Goal: Book appointment/travel/reservation

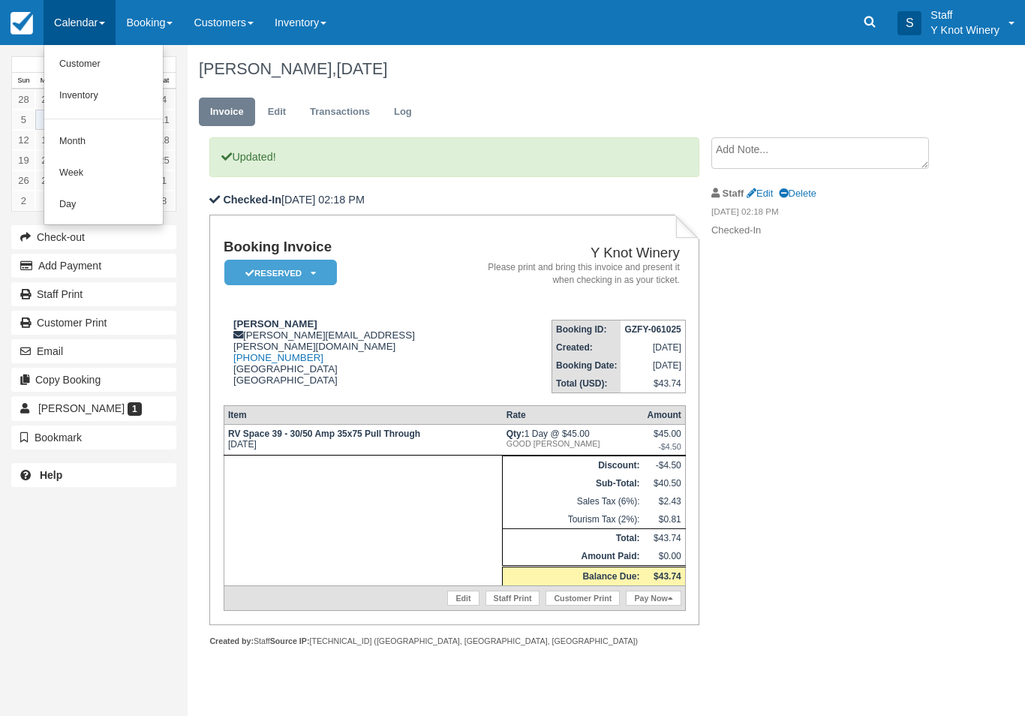
click at [83, 64] on link "Customer" at bounding box center [103, 65] width 119 height 32
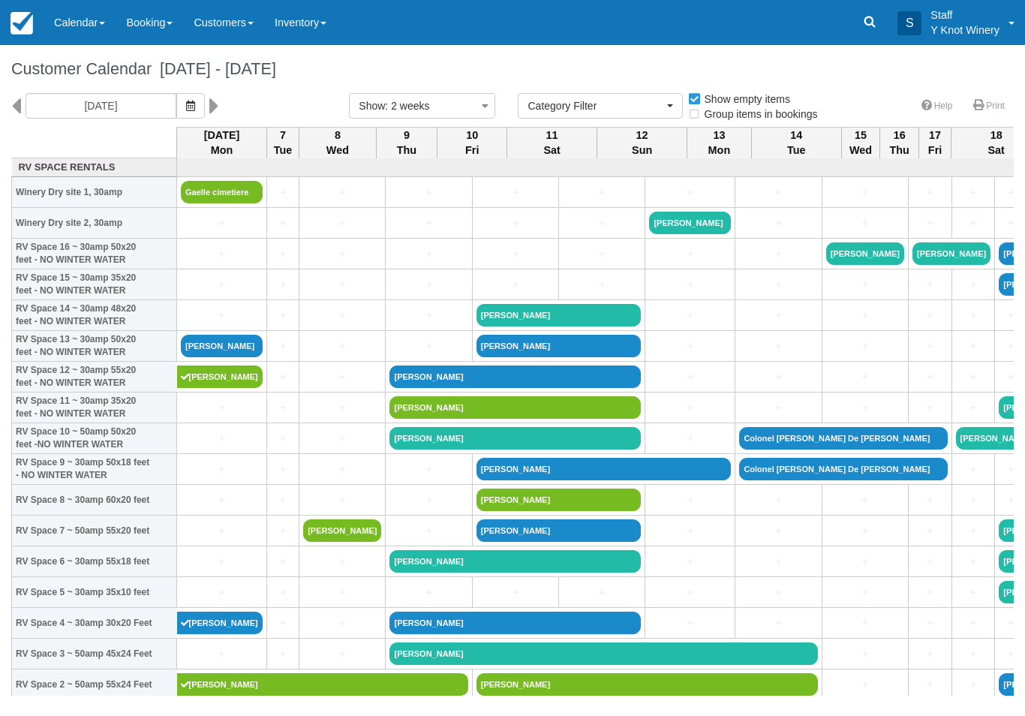
select select
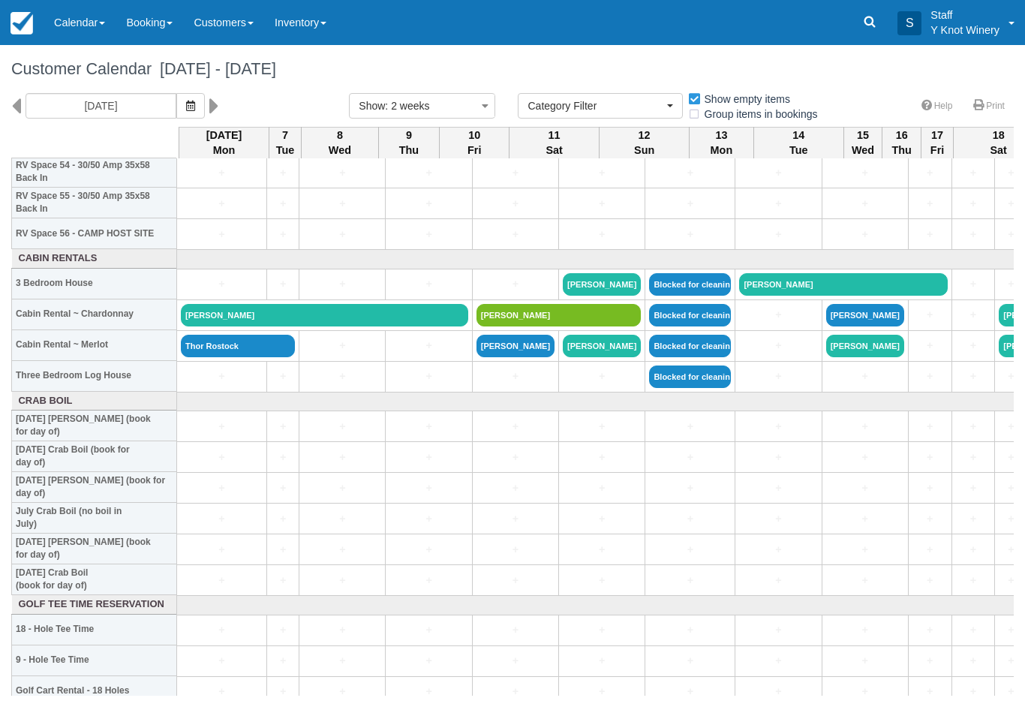
scroll to position [1712, 0]
click at [249, 327] on link "Christina wegner" at bounding box center [324, 315] width 287 height 23
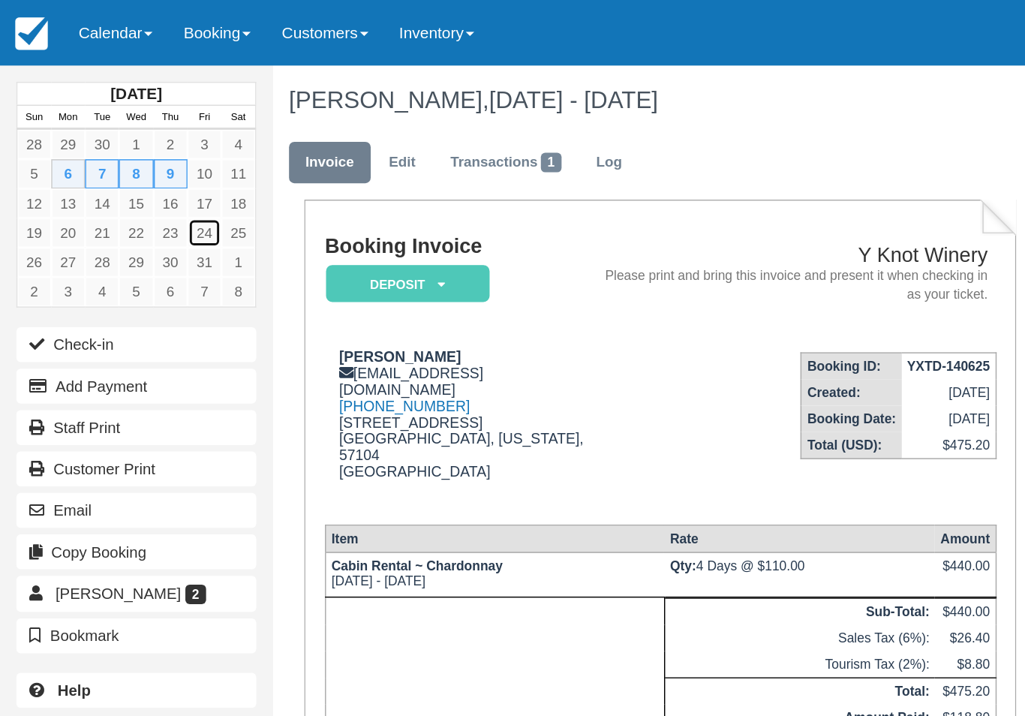
click at [141, 161] on link "24" at bounding box center [140, 160] width 23 height 20
click at [95, 30] on link "Calendar" at bounding box center [80, 22] width 72 height 45
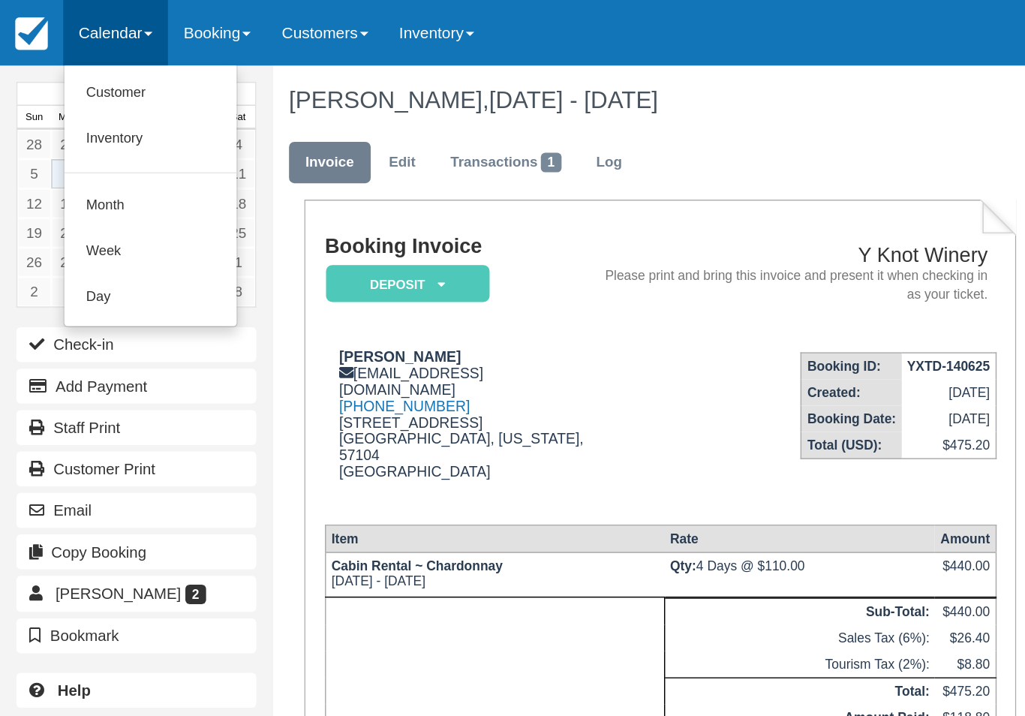
click at [95, 58] on link "Customer" at bounding box center [103, 65] width 119 height 32
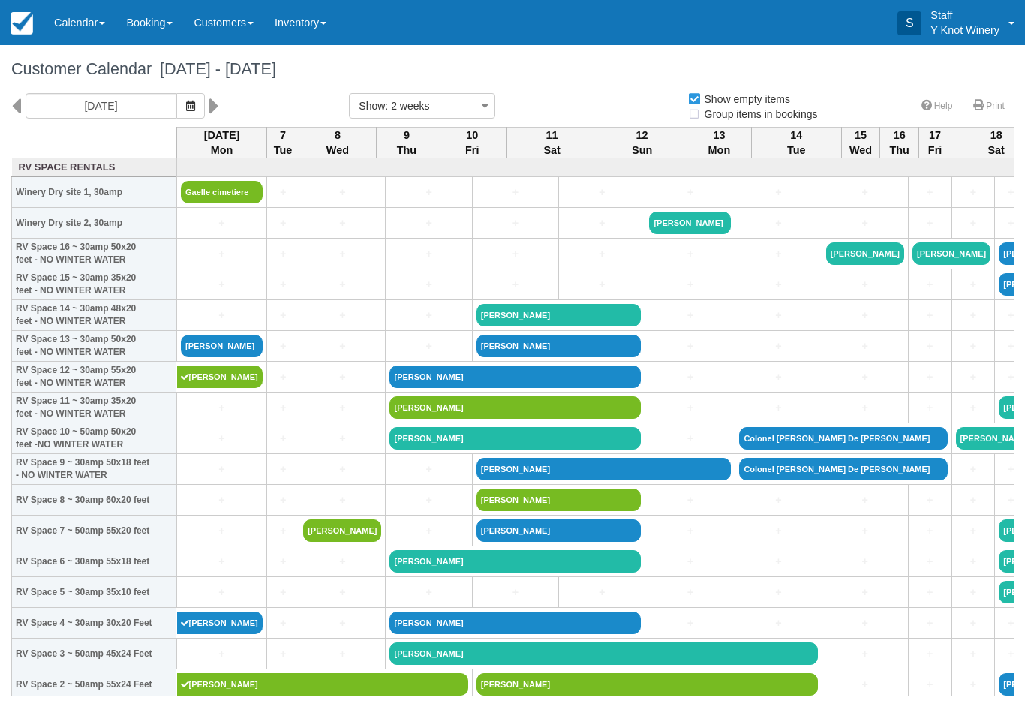
select select
click at [176, 114] on button "button" at bounding box center [190, 106] width 29 height 26
select select
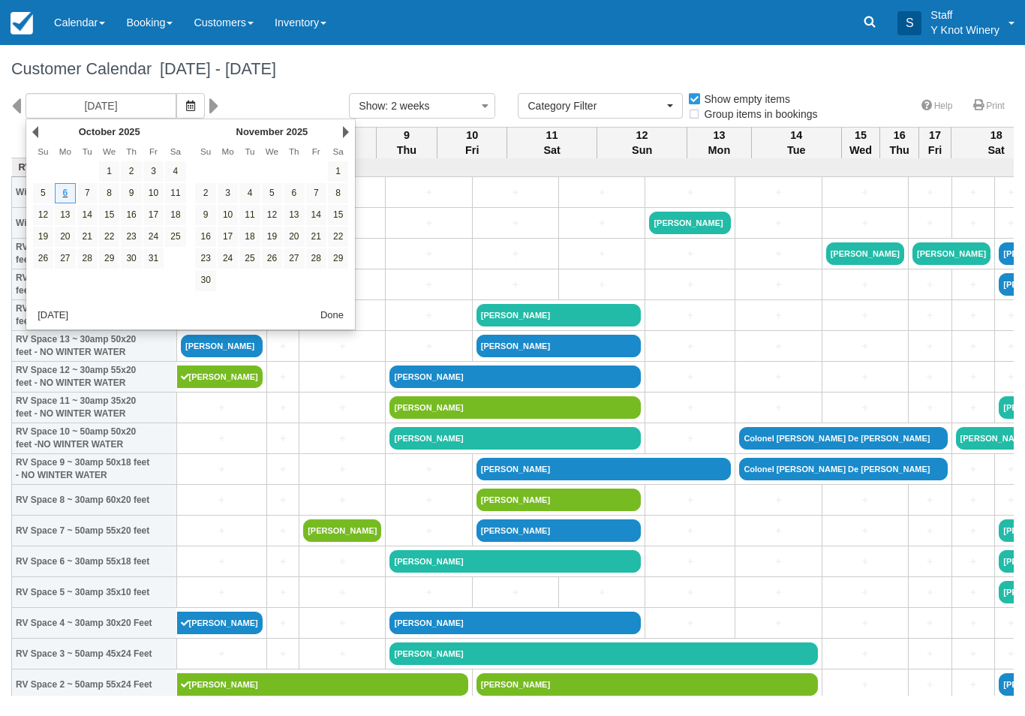
click at [186, 103] on icon "button" at bounding box center [190, 106] width 9 height 11
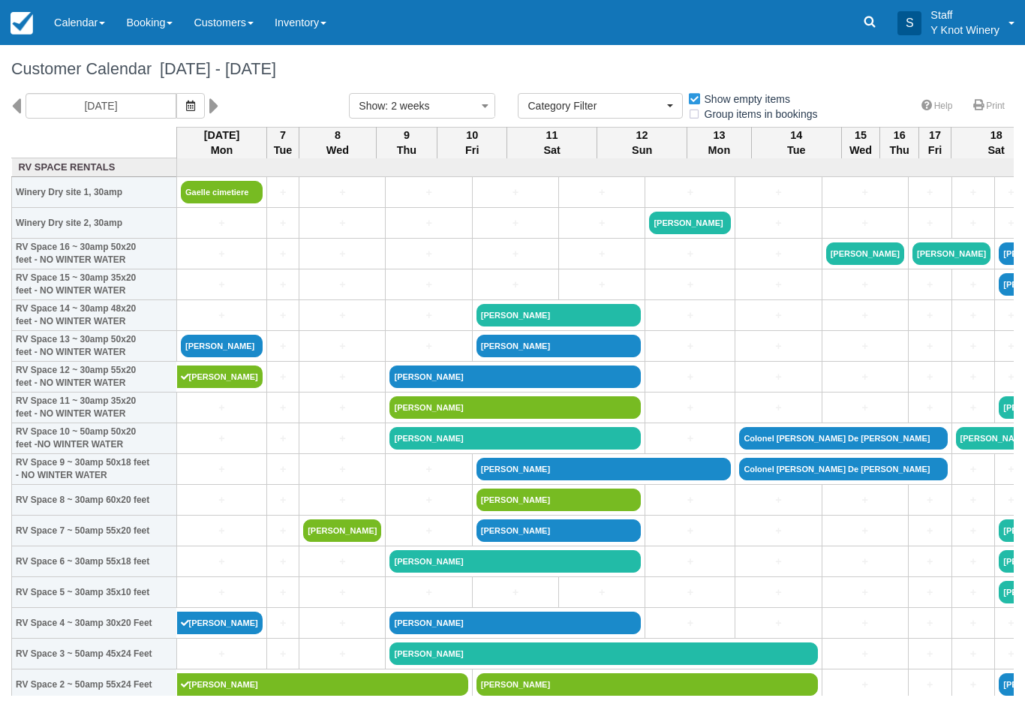
click at [152, 89] on div "Customer Calendar October 06 - October 20 2025" at bounding box center [512, 69] width 1025 height 48
click at [186, 100] on span "button" at bounding box center [190, 106] width 9 height 12
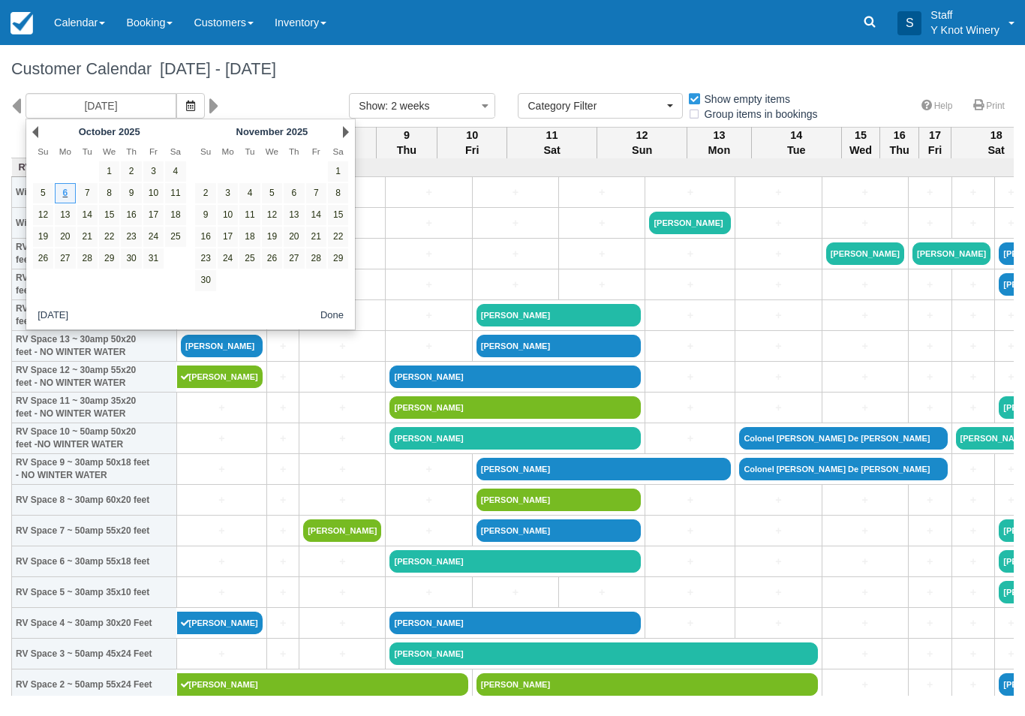
click at [156, 236] on link "24" at bounding box center [153, 237] width 20 height 20
type input "[DATE]"
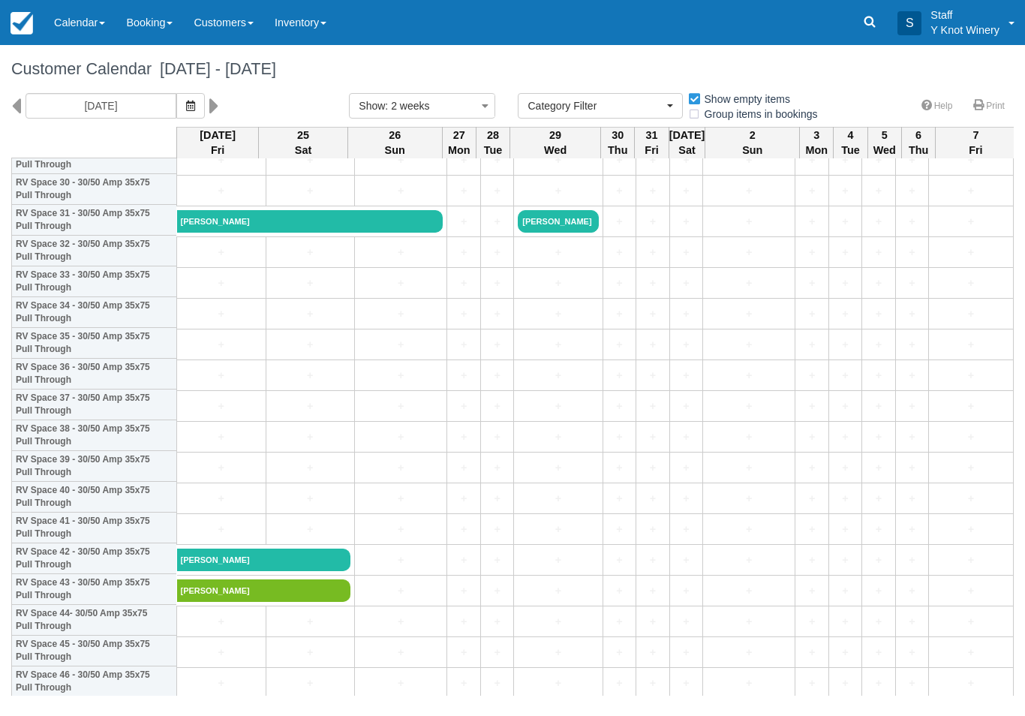
scroll to position [957, 0]
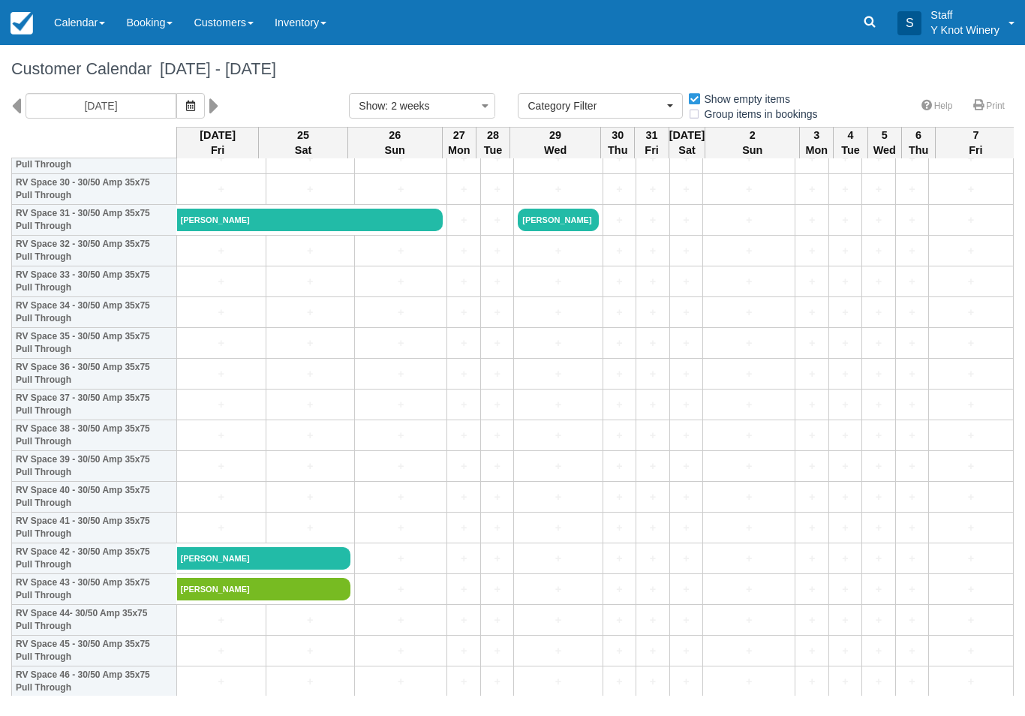
click at [196, 351] on link "+" at bounding box center [221, 344] width 81 height 16
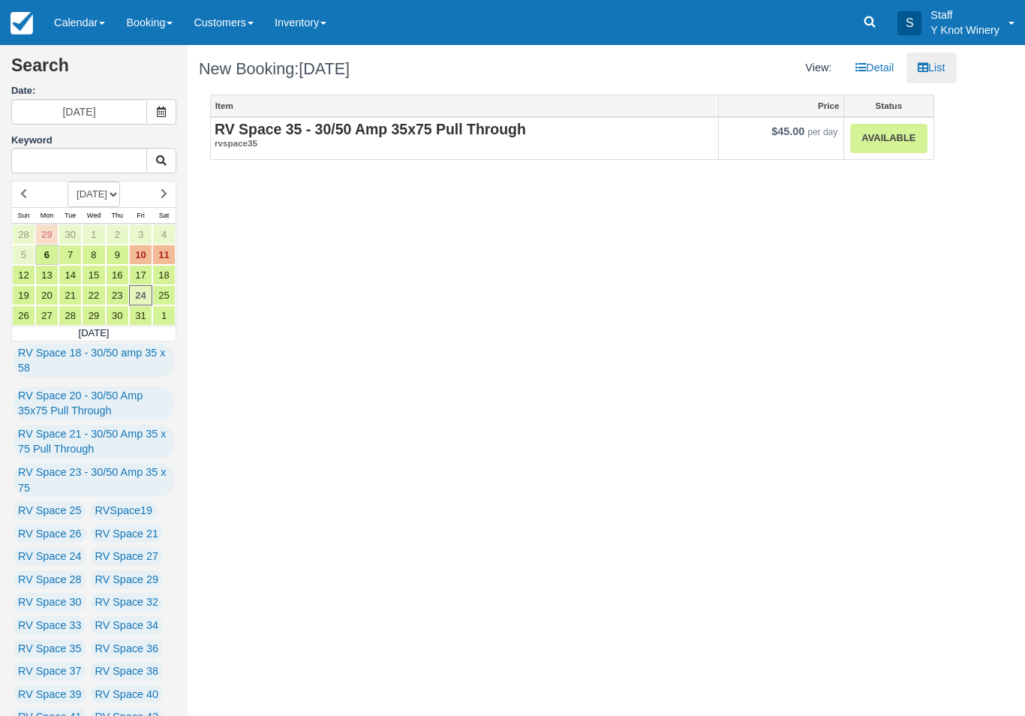
click at [898, 130] on link "Available" at bounding box center [888, 138] width 77 height 29
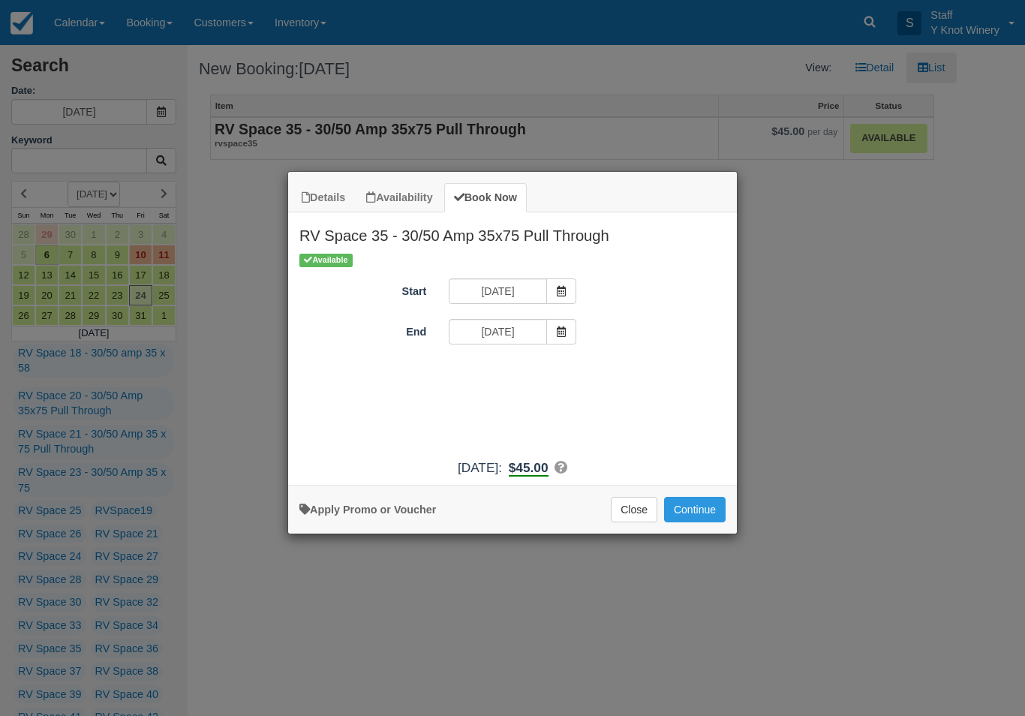
click at [552, 323] on span "Item Modal" at bounding box center [561, 332] width 30 height 26
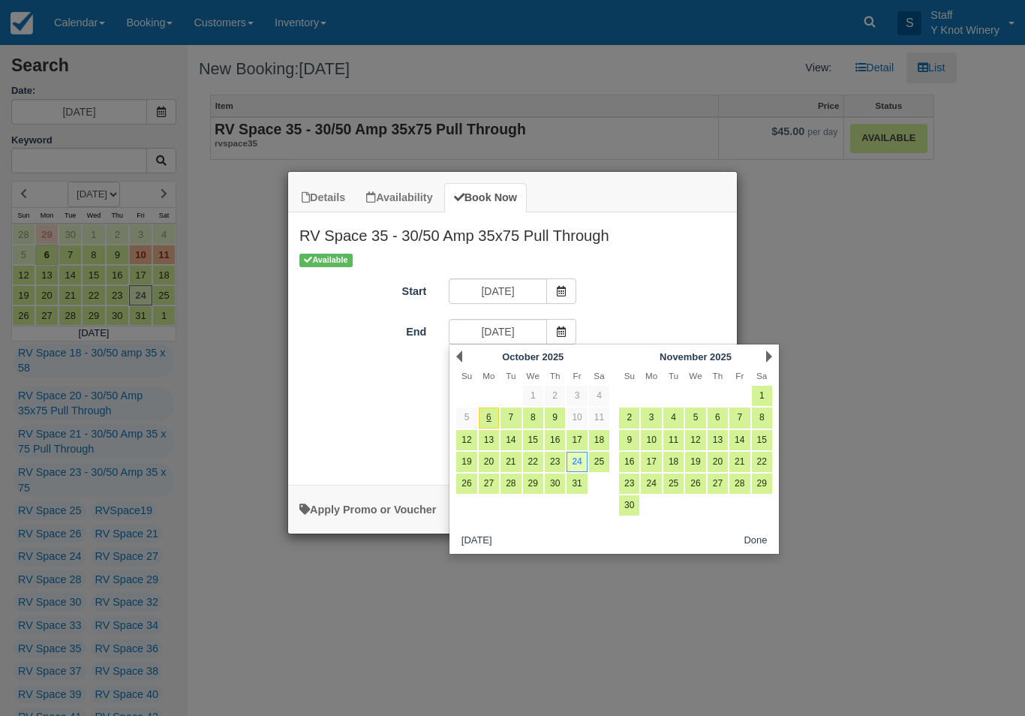
click at [603, 460] on link "25" at bounding box center [599, 462] width 20 height 20
type input "[DATE]"
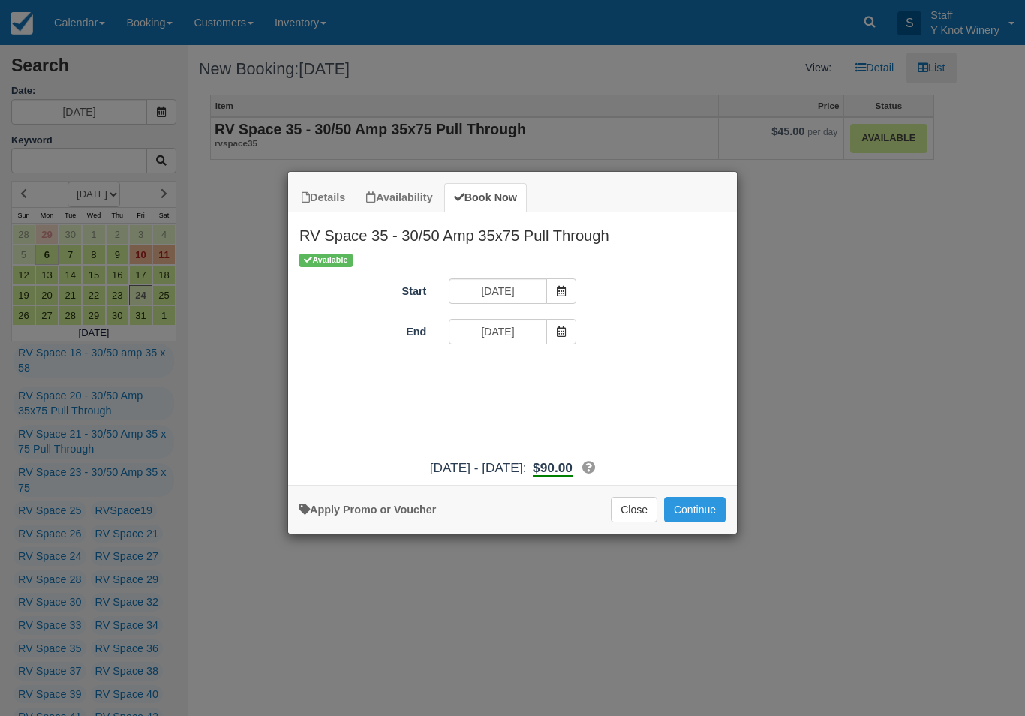
click at [686, 522] on button "Continue" at bounding box center [695, 510] width 62 height 26
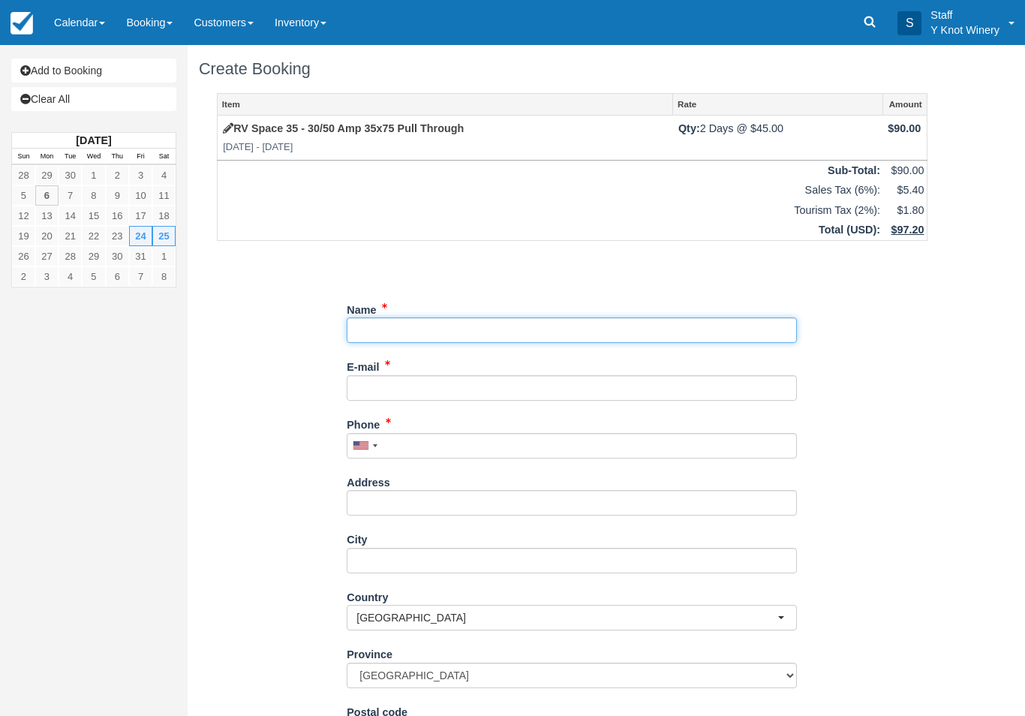
click at [393, 323] on input "Name" at bounding box center [572, 330] width 450 height 26
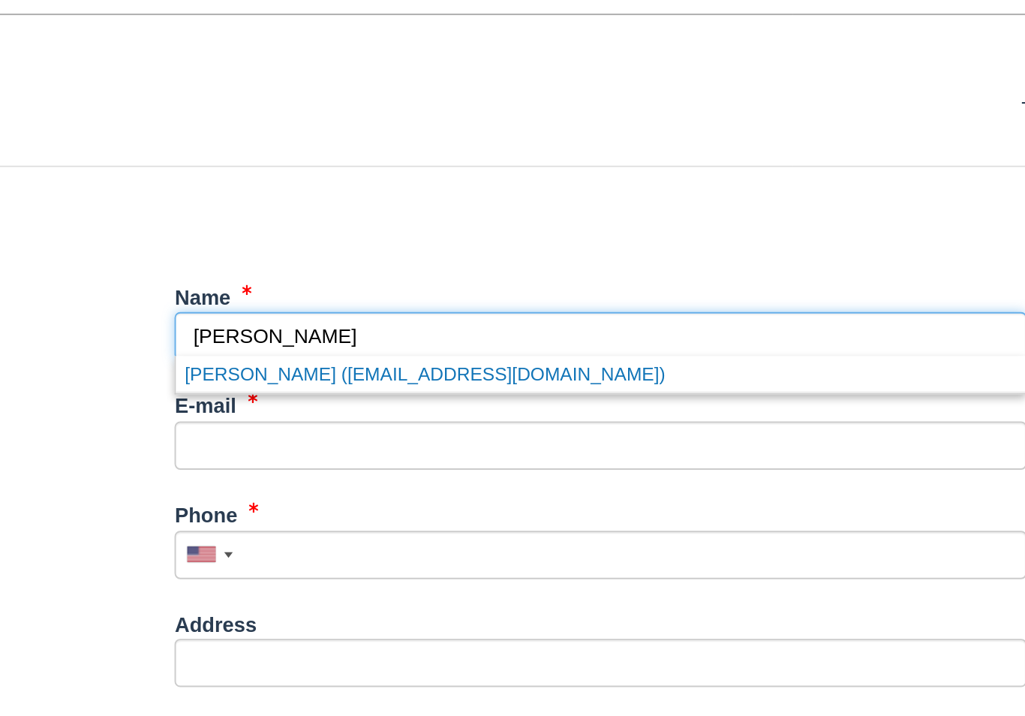
click at [348, 341] on link "Mike lipinski (manbg821@aol.com)" at bounding box center [572, 350] width 449 height 19
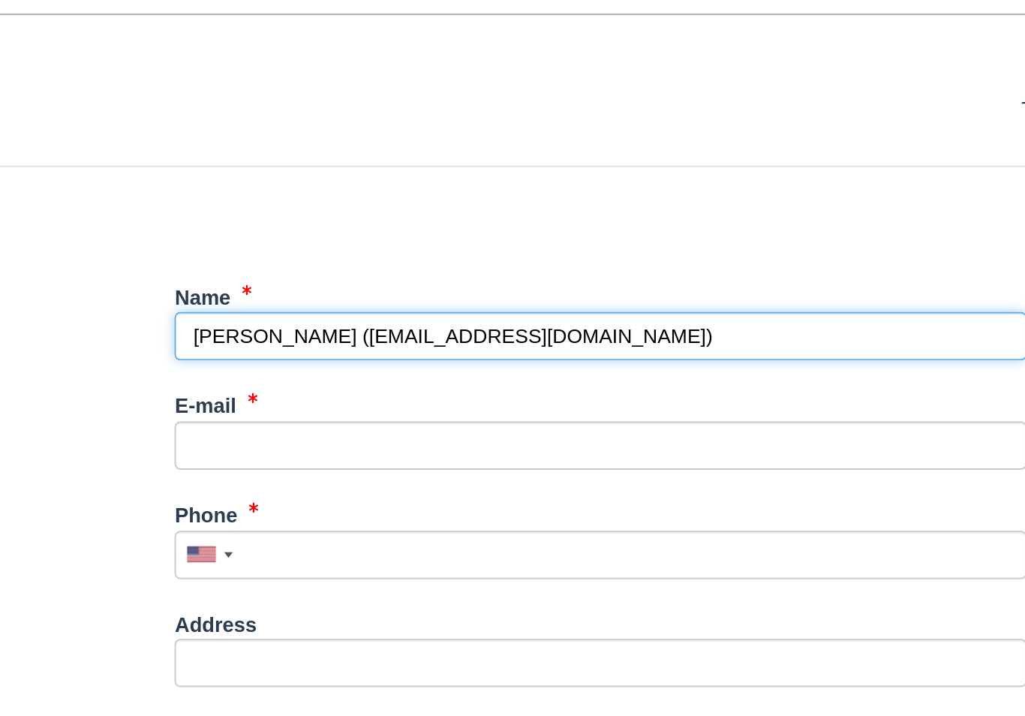
type input "[PERSON_NAME]"
type input "[EMAIL_ADDRESS][DOMAIN_NAME]"
type input "+12089894648"
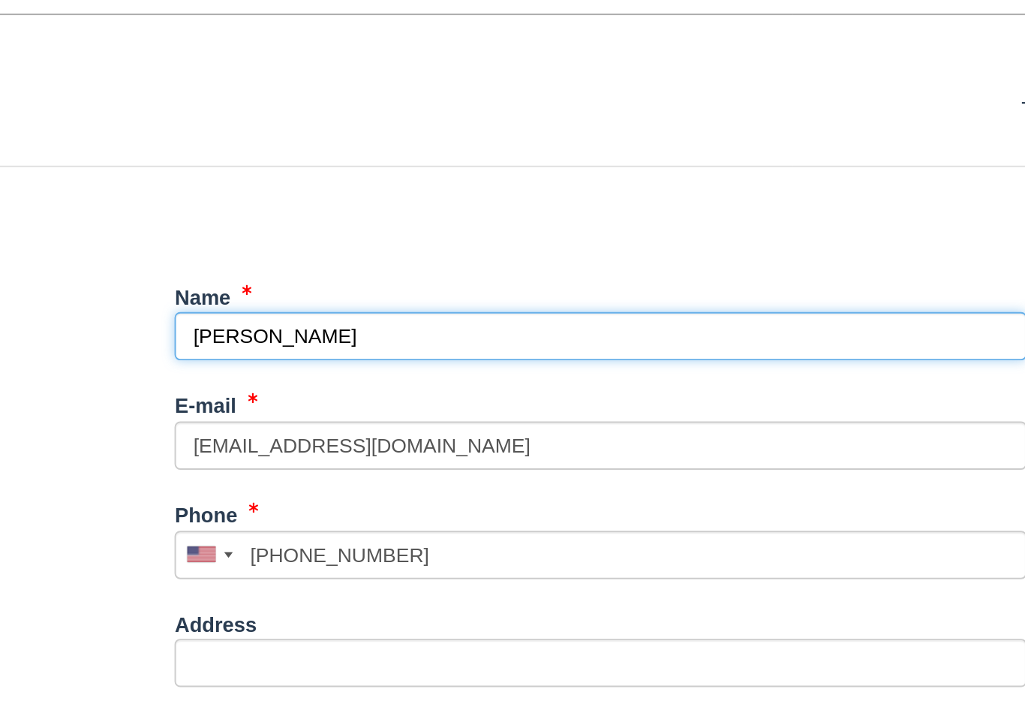
select select "MB"
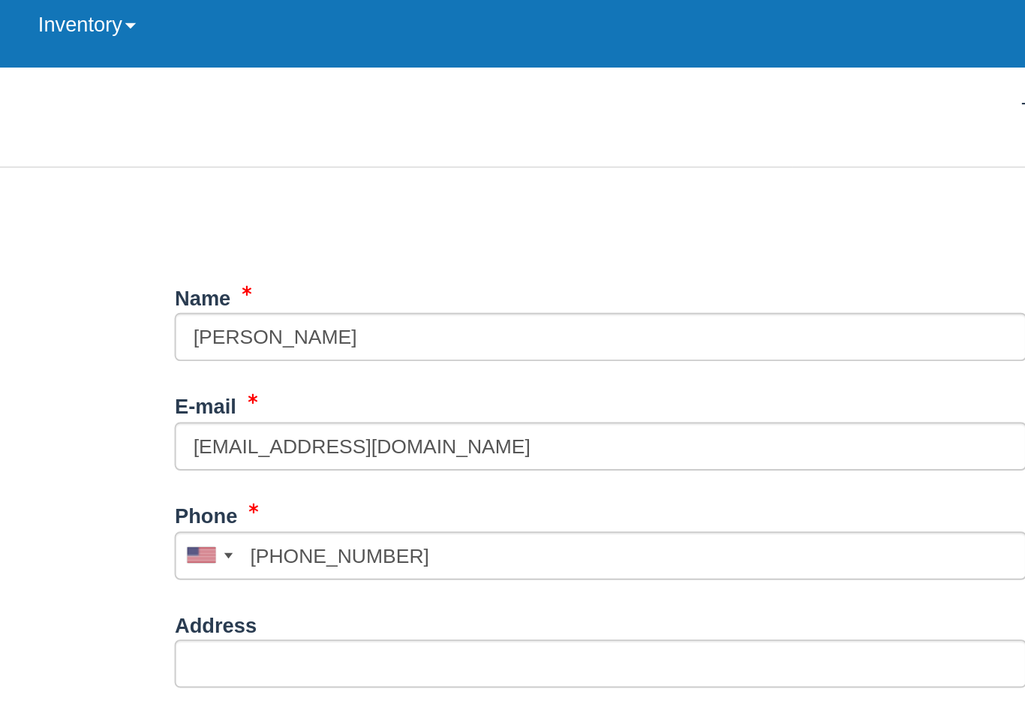
click at [347, 687] on button "Continue" at bounding box center [383, 700] width 72 height 26
